Goal: Task Accomplishment & Management: Complete application form

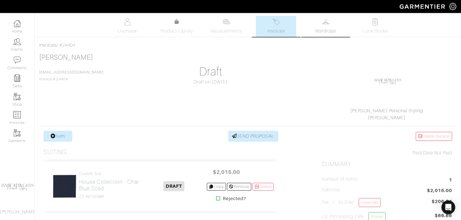
click at [324, 26] on link "Wardrobe" at bounding box center [325, 26] width 40 height 21
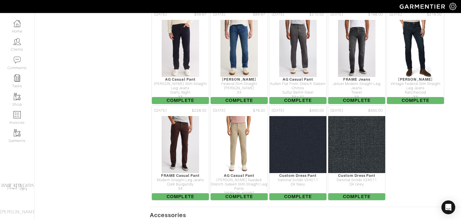
scroll to position [744, 0]
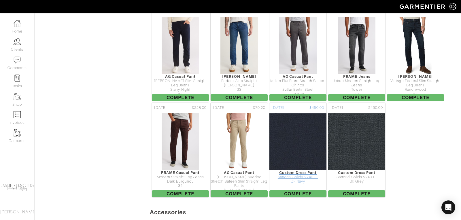
click at [302, 179] on div "Dk Navy" at bounding box center [297, 181] width 57 height 4
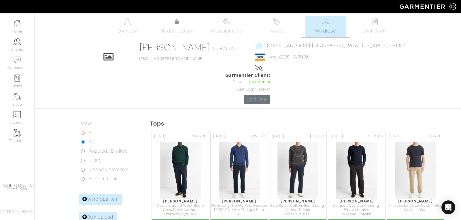
scroll to position [744, 0]
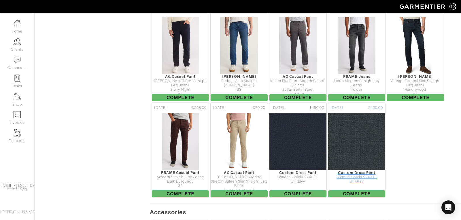
click at [359, 115] on img at bounding box center [357, 142] width 200 height 58
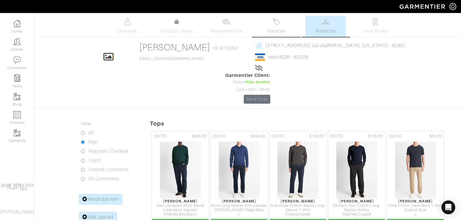
click at [281, 32] on span "Invoices" at bounding box center [276, 31] width 18 height 7
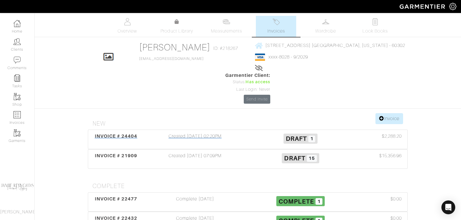
click at [128, 133] on span "INVOICE # 24404" at bounding box center [116, 135] width 43 height 5
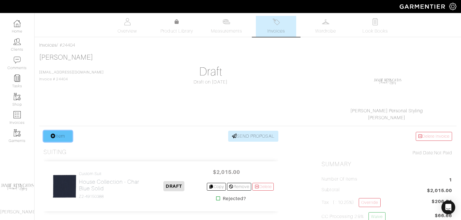
click at [62, 134] on link "Item" at bounding box center [57, 136] width 29 height 11
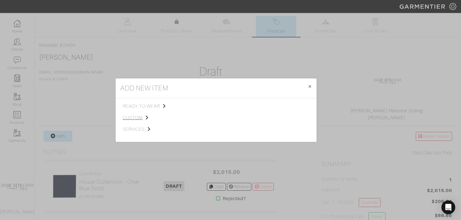
click at [135, 117] on span "custom" at bounding box center [152, 117] width 58 height 7
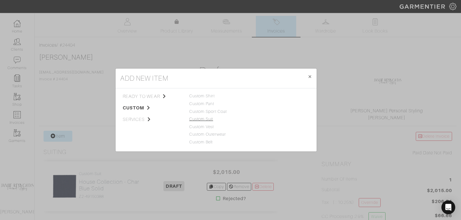
click at [206, 118] on link "Custom Suit" at bounding box center [201, 119] width 24 height 5
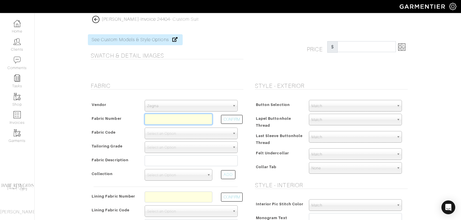
click at [185, 117] on input "text" at bounding box center [179, 119] width 68 height 11
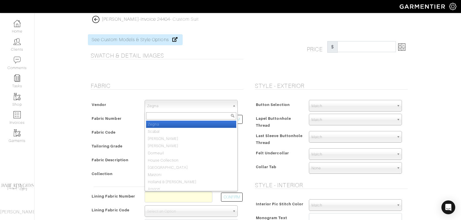
click at [183, 105] on span "Zegna" at bounding box center [188, 106] width 83 height 12
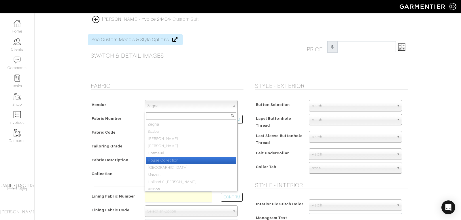
click at [182, 157] on li "House Collection" at bounding box center [191, 160] width 90 height 7
select select "75"
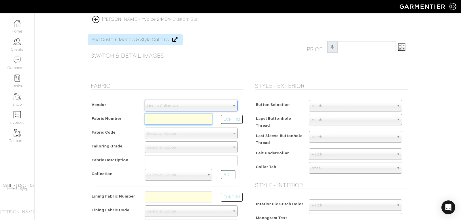
click at [179, 117] on input "text" at bounding box center [179, 119] width 68 height 11
click at [229, 121] on button "CONFIRM" at bounding box center [232, 119] width 22 height 9
type input "C8-49144751"
select select "5819"
type input "Blue Navy Striped Tic Weave"
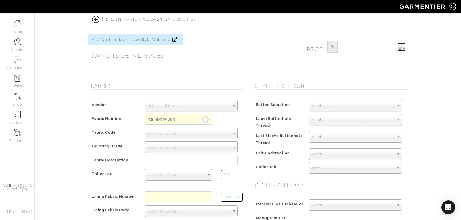
select select
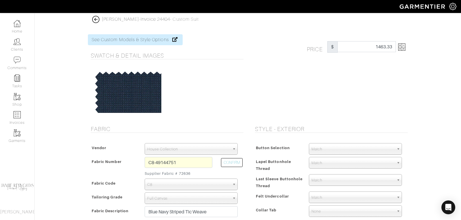
click at [403, 48] on img at bounding box center [401, 46] width 7 height 7
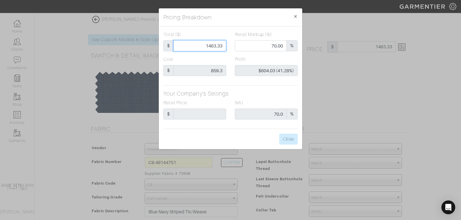
click at [213, 45] on input "1463.33" at bounding box center [199, 45] width 53 height 11
type input "1"
type input "0.00"
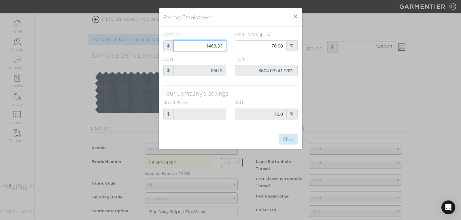
type input "-$858.30 (-85830.00%)"
type input "16"
type input "-$843.30 (-5270.63%)"
type input "160"
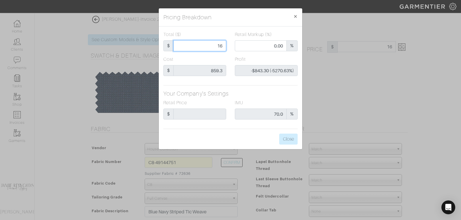
type input "160"
type input "-$699.30 (-437.06%)"
type input "1600"
type input "72.56"
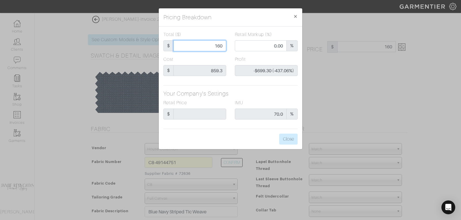
type input "$740.70 (46.29%)"
click at [218, 48] on input "1600" at bounding box center [199, 45] width 53 height 11
type input "1"
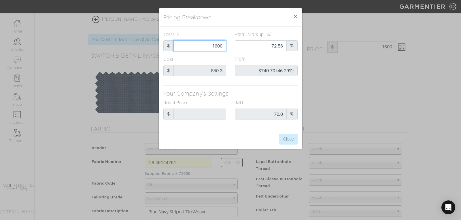
type input "0.00"
type input "-$858.30 (-85830.00%)"
type input "17"
type input "-$842.30 (-4954.71%)"
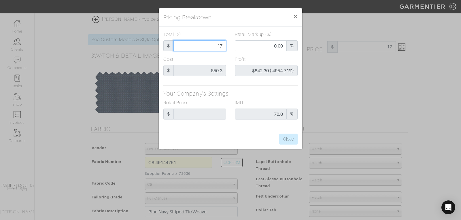
type input "170"
type input "-$689.30 (-405.47%)"
type input "1700"
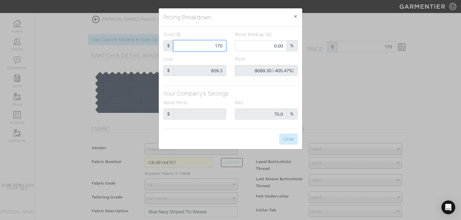
type input "74.18"
type input "$840.70 (49.45%)"
type input "1700"
type input "1700.00"
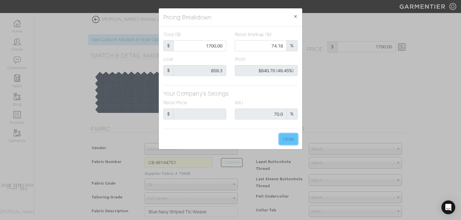
click at [281, 136] on button "Close" at bounding box center [288, 139] width 18 height 11
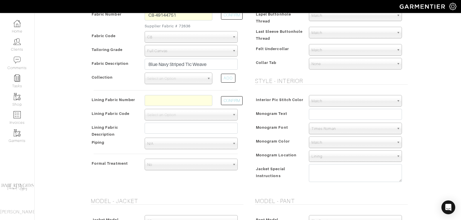
scroll to position [153, 0]
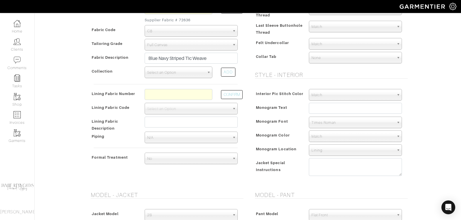
click at [190, 73] on span "Select an Option" at bounding box center [175, 73] width 57 height 12
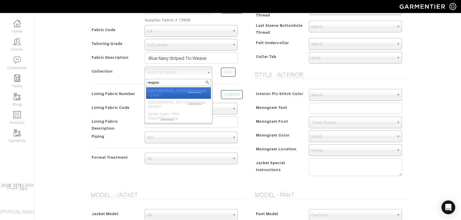
type input "respon"
click at [188, 90] on li "Derby Respon se V24061" at bounding box center [178, 93] width 65 height 12
select select "934"
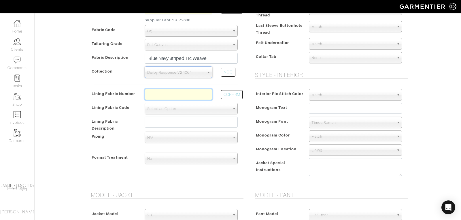
click at [178, 89] on input "text" at bounding box center [179, 94] width 68 height 11
click at [220, 99] on div "CONFIRM" at bounding box center [229, 96] width 25 height 14
click at [228, 97] on button "CONFIRM" at bounding box center [232, 94] width 22 height 9
click at [183, 91] on input "L2-3540513" at bounding box center [179, 94] width 68 height 11
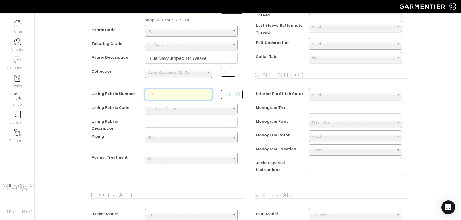
type input "l2-4073138"
click at [239, 94] on button "CONFIRM" at bounding box center [232, 94] width 22 height 9
select select "6294"
type input "Burgundy Neat Paisley"
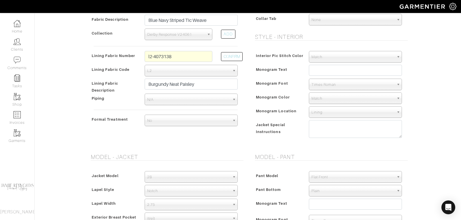
scroll to position [0, 0]
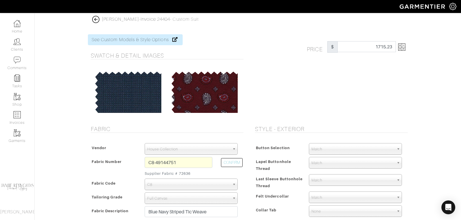
click at [403, 48] on img at bounding box center [401, 46] width 7 height 7
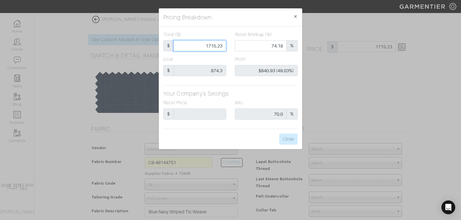
click at [212, 48] on input "1715.23" at bounding box center [199, 45] width 53 height 11
type input "1"
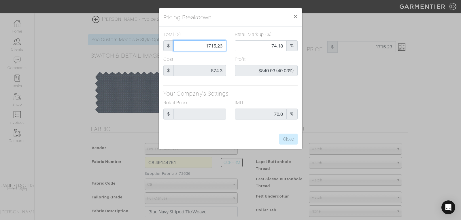
type input "0.00"
type input "-$873.30 (-87330.00%)"
type input "17"
type input "-$857.30 (-5042.94%)"
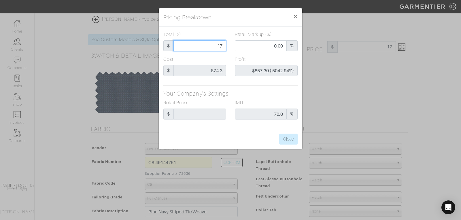
type input "170"
type input "-$704.30 (-414.29%)"
type input "1700"
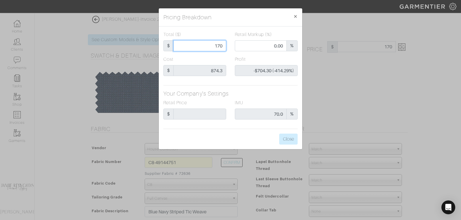
type input "74.18"
type input "$825.70 (48.57%)"
type input "1700"
type input "1700.00"
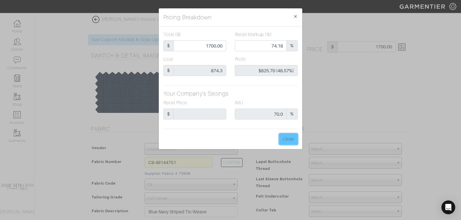
click at [289, 138] on button "Close" at bounding box center [288, 139] width 18 height 11
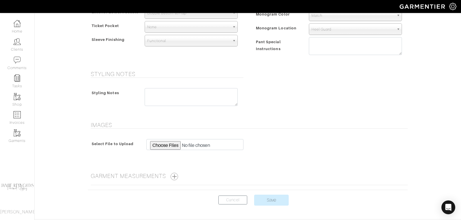
scroll to position [428, 0]
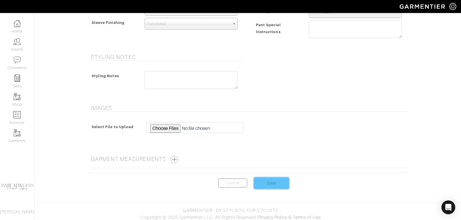
click at [274, 181] on input "Save" at bounding box center [271, 183] width 35 height 11
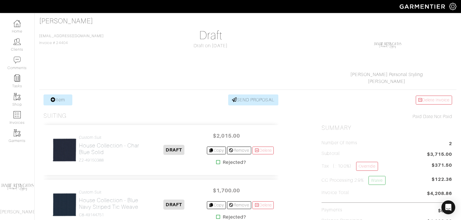
scroll to position [66, 0]
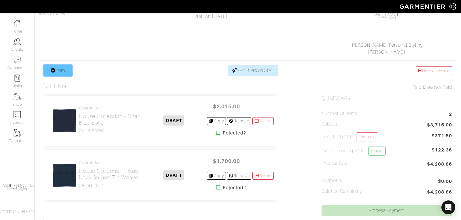
click at [61, 68] on link "Item" at bounding box center [57, 70] width 29 height 11
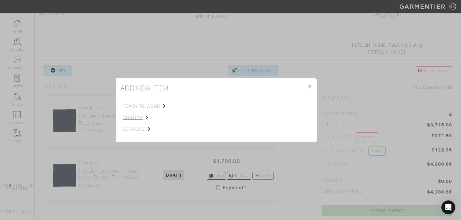
click at [132, 116] on span "custom" at bounding box center [152, 117] width 58 height 7
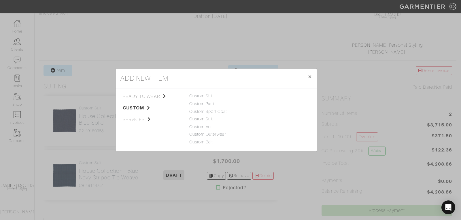
click at [195, 119] on link "Custom Suit" at bounding box center [201, 119] width 24 height 5
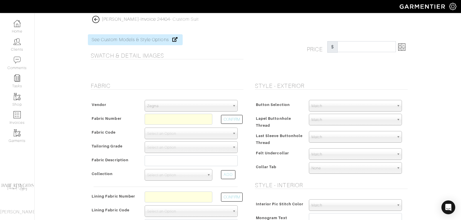
click at [197, 105] on span "Zegna" at bounding box center [188, 106] width 83 height 12
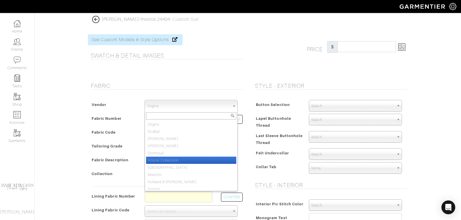
click at [177, 158] on li "House Collection" at bounding box center [191, 160] width 90 height 7
select select "75"
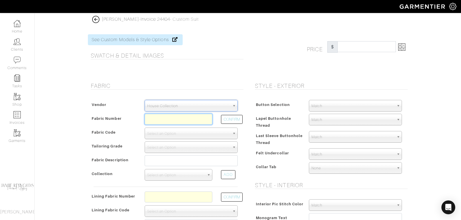
click at [168, 120] on input "text" at bounding box center [179, 119] width 68 height 11
click at [236, 116] on button "CONFIRM" at bounding box center [232, 119] width 22 height 9
type input "C8-49144757"
select select "5819"
type input "Navy Sharkskin"
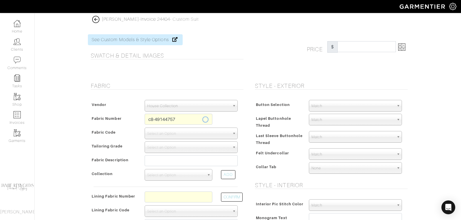
select select
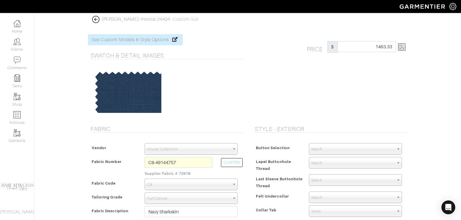
click at [404, 49] on img at bounding box center [401, 46] width 7 height 7
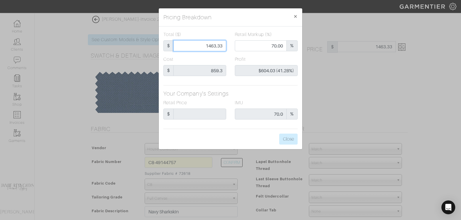
click at [219, 41] on input "1463.33" at bounding box center [199, 45] width 53 height 11
type input "1"
type input "0.00"
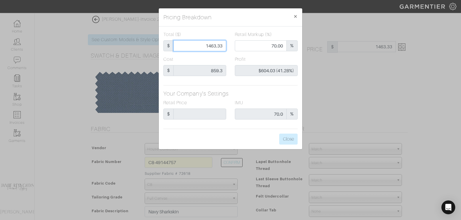
type input "-$858.30 (-85830.00%)"
type input "17"
type input "-$842.30 (-4954.71%)"
type input "170"
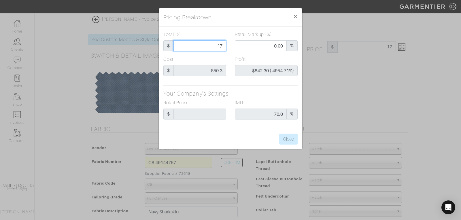
type input "170"
type input "-$689.30 (-405.47%)"
type input "1700"
type input "74.18"
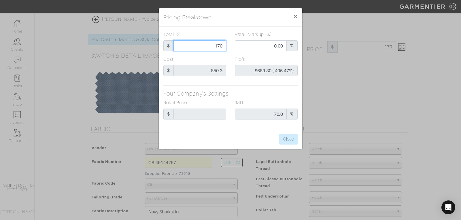
type input "$840.70 (49.45%)"
type input "1700"
type input "1700.00"
click at [290, 137] on button "Close" at bounding box center [288, 139] width 18 height 11
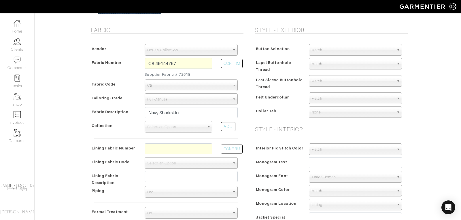
scroll to position [100, 0]
click at [181, 148] on input "text" at bounding box center [179, 148] width 68 height 11
type input "L2-3540513"
click at [234, 147] on button "CONFIRM" at bounding box center [232, 148] width 22 height 9
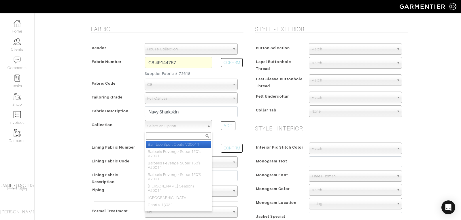
click at [185, 123] on span "Select an Option" at bounding box center [175, 126] width 57 height 12
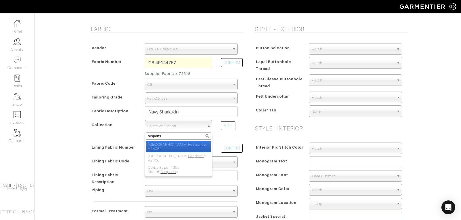
type input "response"
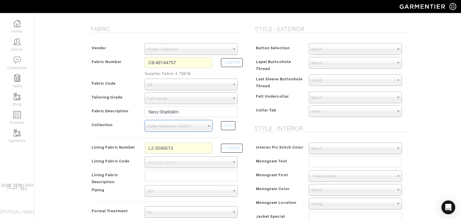
select select "934"
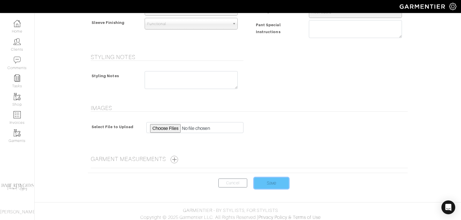
click at [280, 179] on input "Save" at bounding box center [271, 183] width 35 height 11
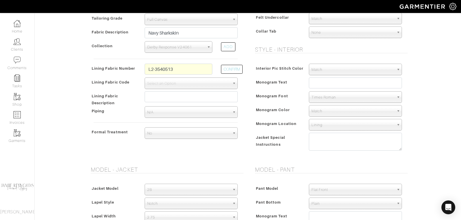
scroll to position [143, 0]
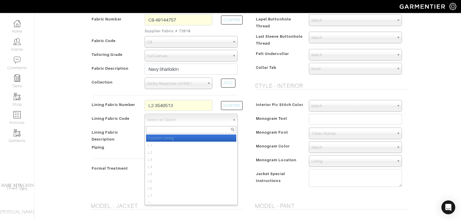
click at [179, 119] on span "Select an Option" at bounding box center [188, 120] width 83 height 12
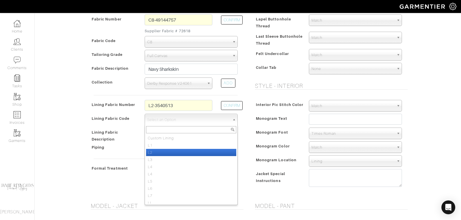
click at [173, 151] on li "L2" at bounding box center [191, 152] width 90 height 7
select select "6294"
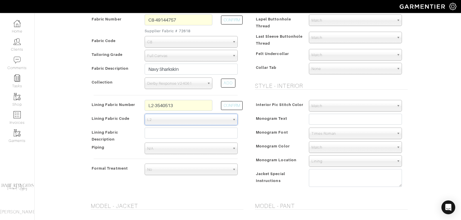
type input "1715.23"
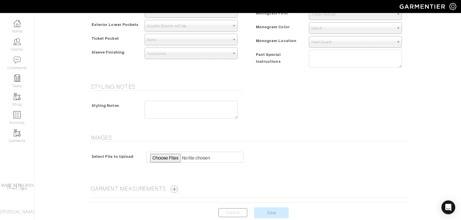
scroll to position [428, 0]
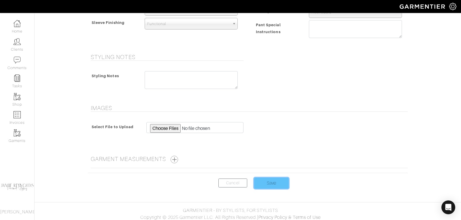
click at [273, 178] on input "Save" at bounding box center [271, 183] width 35 height 11
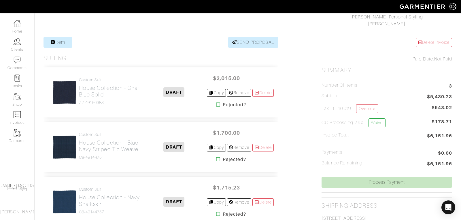
scroll to position [94, 0]
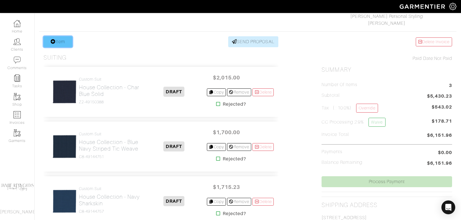
click at [62, 37] on link "Item" at bounding box center [57, 41] width 29 height 11
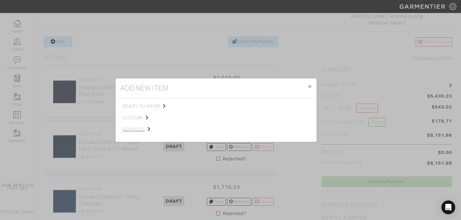
click at [132, 117] on span "custom" at bounding box center [152, 117] width 58 height 7
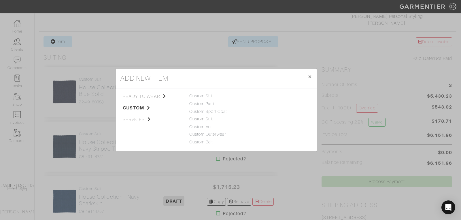
click at [208, 119] on link "Custom Suit" at bounding box center [201, 119] width 24 height 5
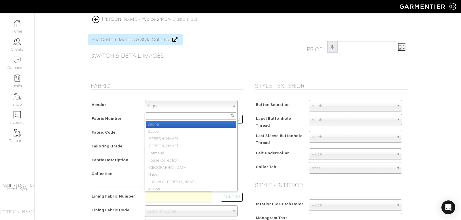
click at [204, 102] on span "Zegna" at bounding box center [188, 106] width 83 height 12
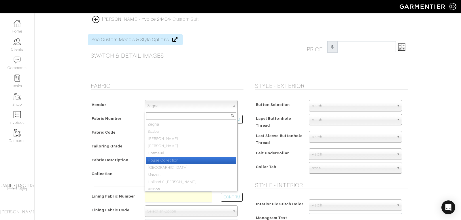
click at [187, 158] on ul "Zegna Scabal Loro Piana Gladson Dormeuil House Collection London Marzoni Hollan…" at bounding box center [190, 155] width 91 height 69
select select "75"
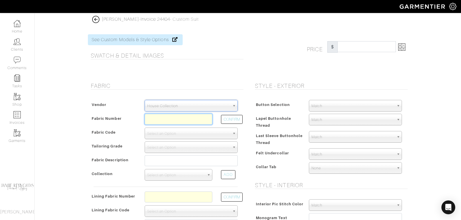
click at [176, 118] on input "text" at bounding box center [179, 119] width 68 height 11
click at [242, 118] on button "CONFIRM" at bounding box center [232, 119] width 22 height 9
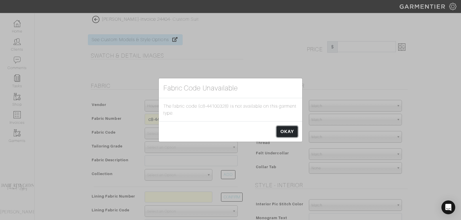
click at [289, 133] on link "OKAY" at bounding box center [286, 131] width 21 height 11
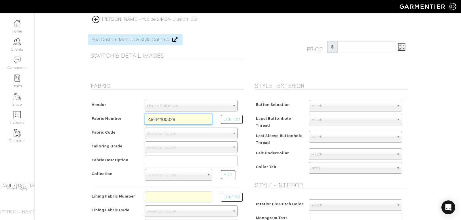
click at [197, 121] on input "c8-44100328" at bounding box center [179, 119] width 68 height 11
click at [235, 119] on button "CONFIRM" at bounding box center [232, 119] width 22 height 9
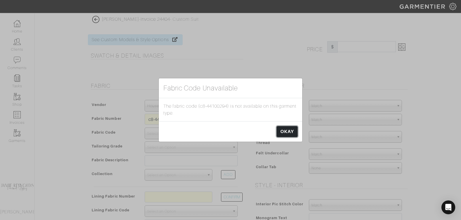
click at [295, 130] on link "OKAY" at bounding box center [286, 131] width 21 height 11
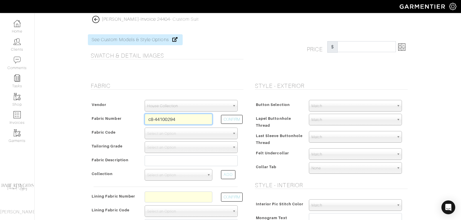
click at [192, 119] on input "c8-44100294" at bounding box center [179, 119] width 68 height 11
click at [228, 118] on button "CONFIRM" at bounding box center [232, 119] width 22 height 9
type input "C9-46118186"
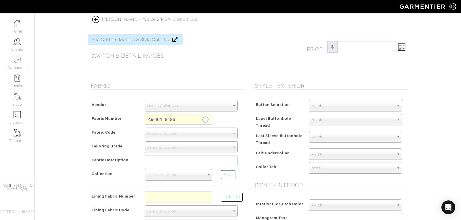
select select "5820"
type input "Navy Lt Blue Beaded Stripe"
select select
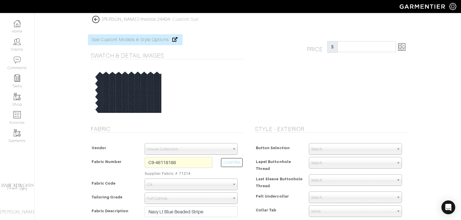
type input "1496.67"
click at [176, 162] on input "C9-46118186" at bounding box center [179, 162] width 68 height 11
type input "xc"
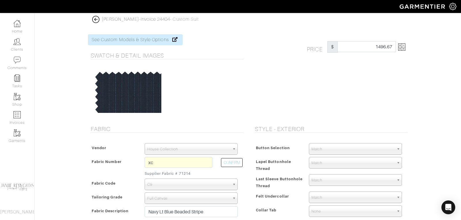
click at [170, 148] on span "House Collection" at bounding box center [188, 149] width 83 height 12
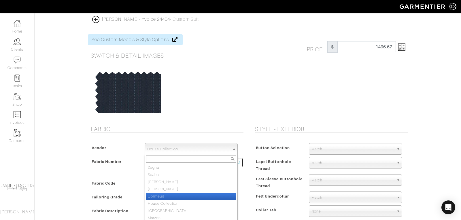
click at [169, 195] on li "Dormeuil" at bounding box center [191, 196] width 90 height 7
select select "73"
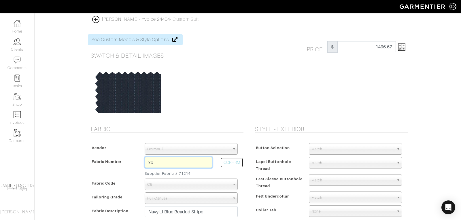
click at [169, 165] on input "xc" at bounding box center [179, 162] width 68 height 11
click at [232, 164] on button "CONFIRM" at bounding box center [232, 162] width 22 height 9
type input "XC-48136072"
select select "5881"
type input "Navy Check"
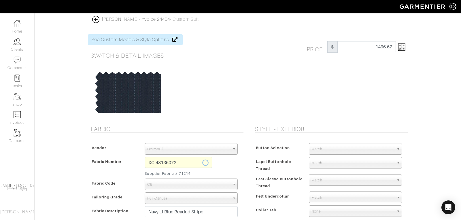
select select
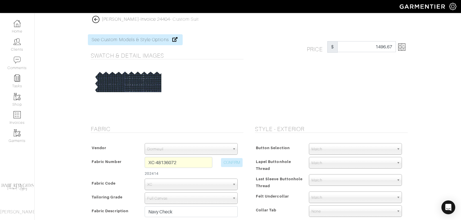
type input "2663.33"
